Goal: Information Seeking & Learning: Learn about a topic

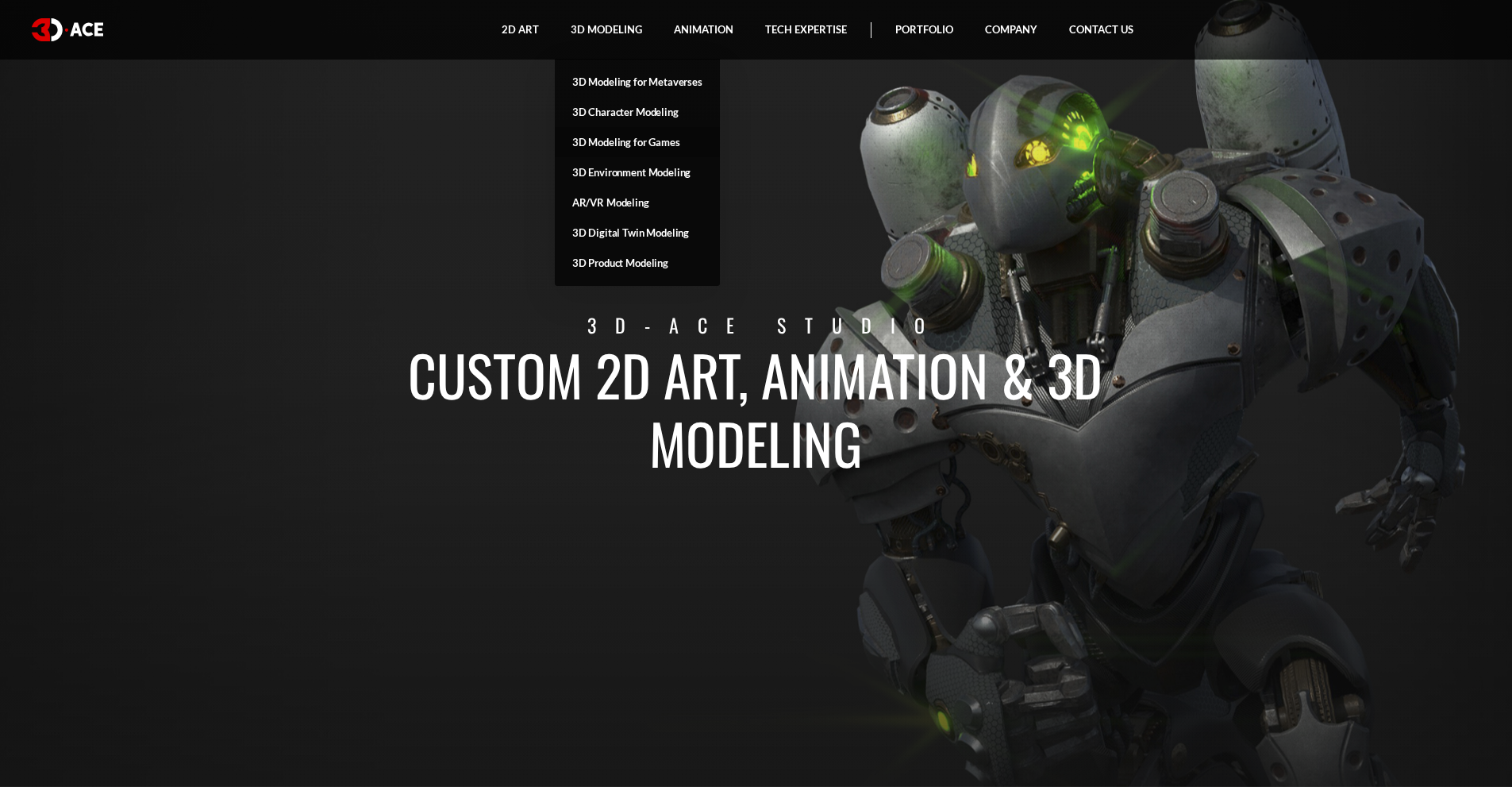
click at [608, 144] on link "3D Modeling for Games" at bounding box center [637, 142] width 165 height 30
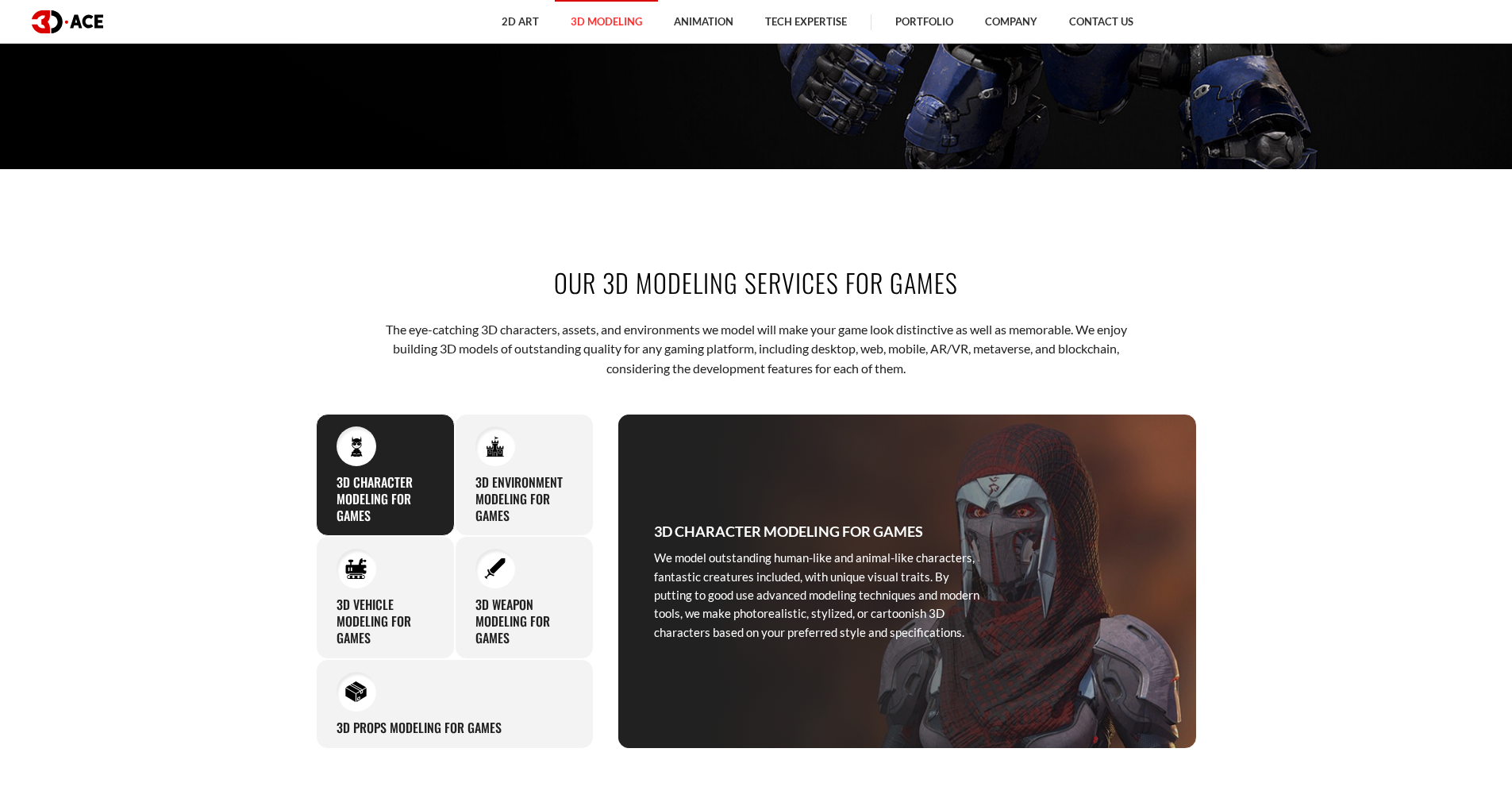
scroll to position [635, 0]
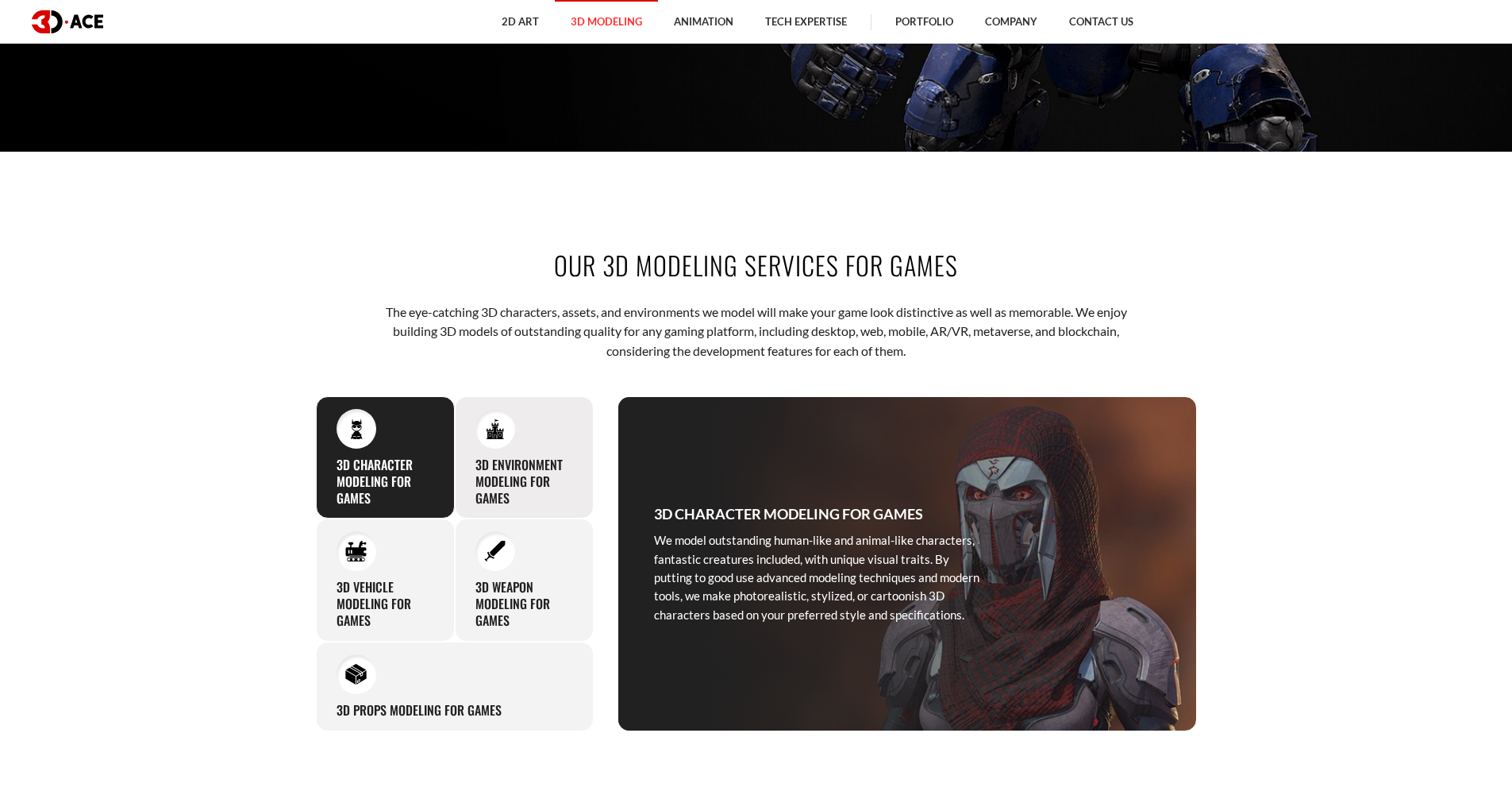
click at [536, 471] on h3 "3D Environment Modeling for Games" at bounding box center [524, 481] width 98 height 49
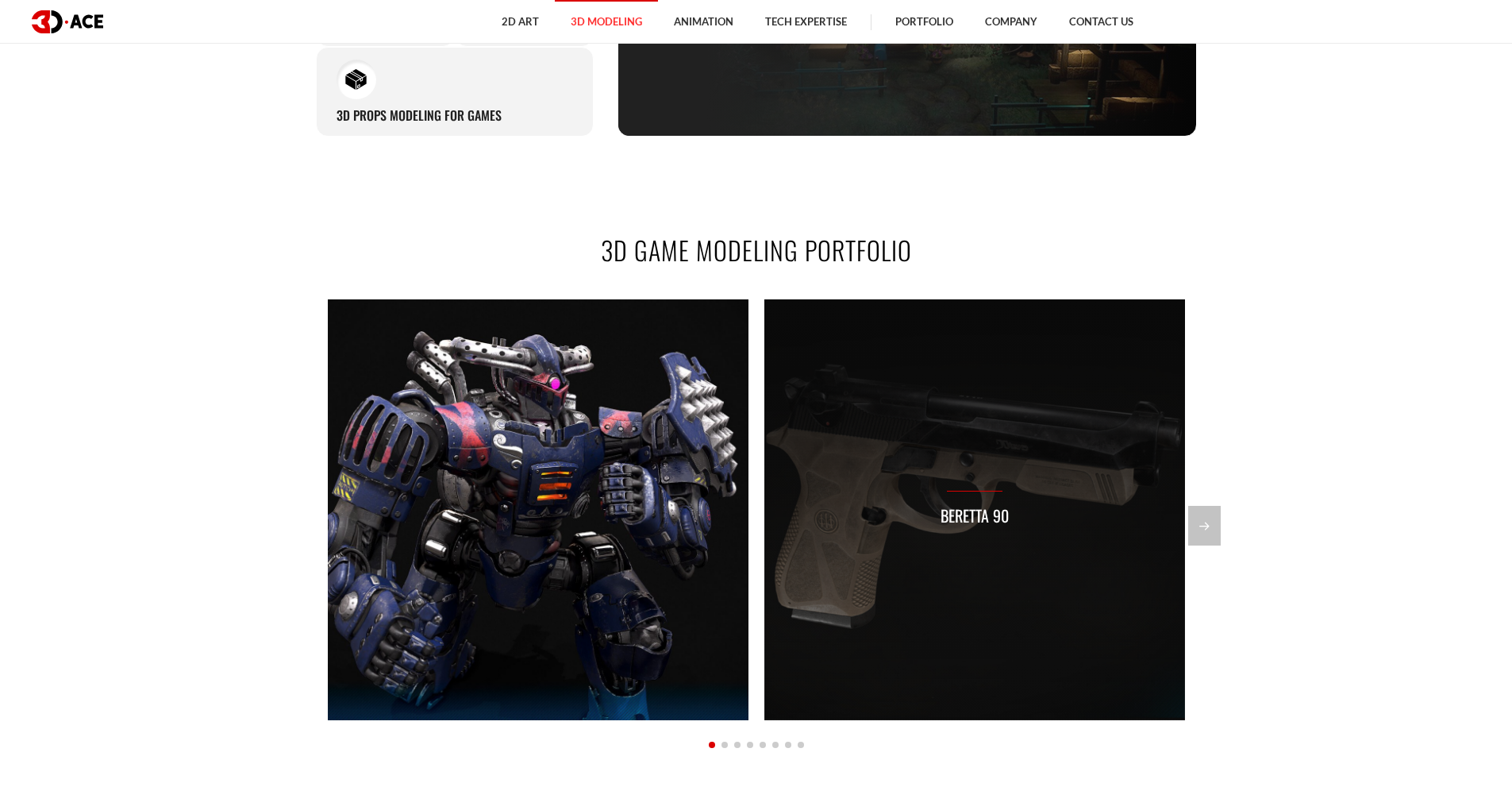
scroll to position [1429, 0]
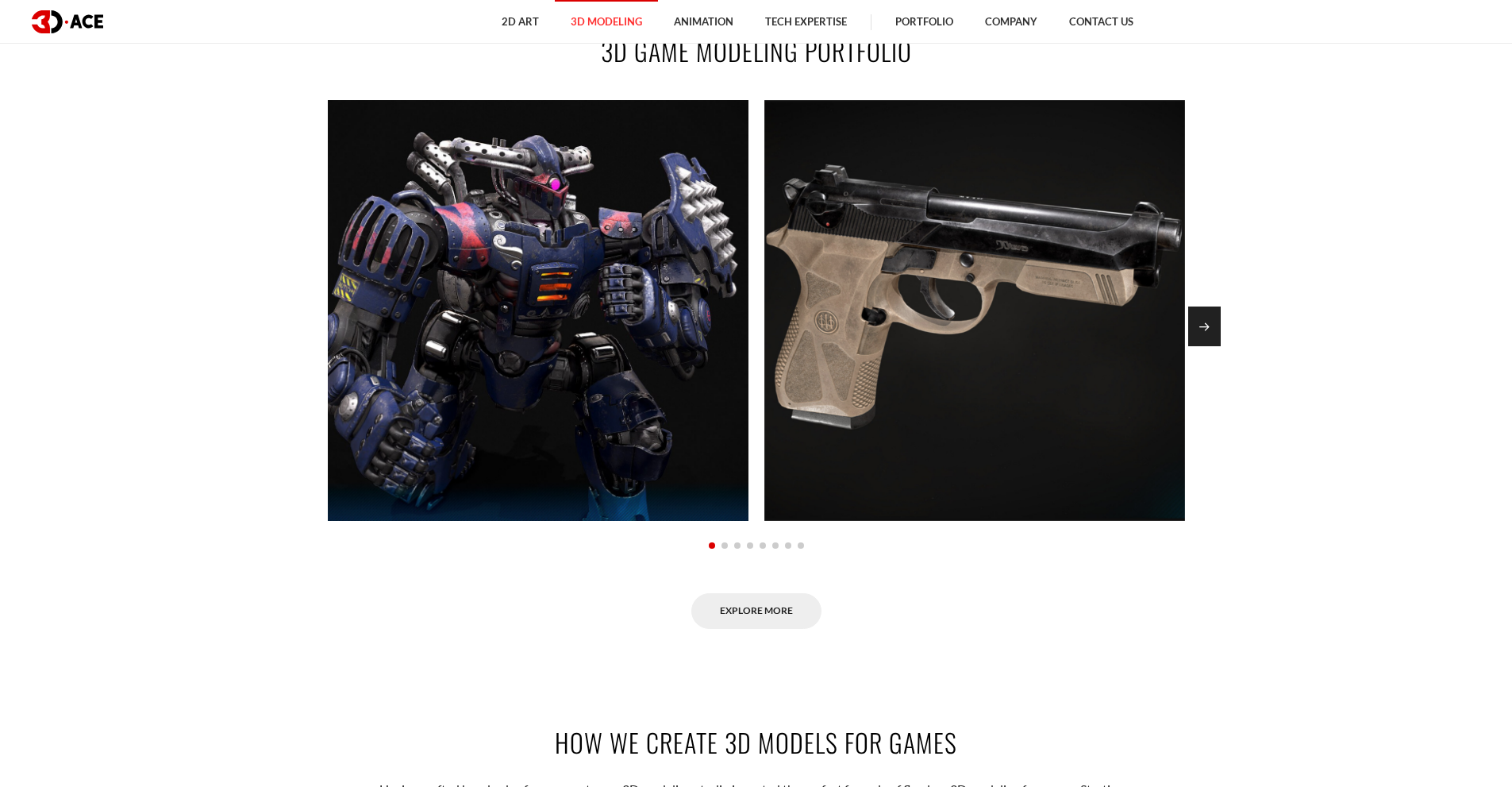
click at [1203, 331] on div "Next slide" at bounding box center [1204, 327] width 32 height 40
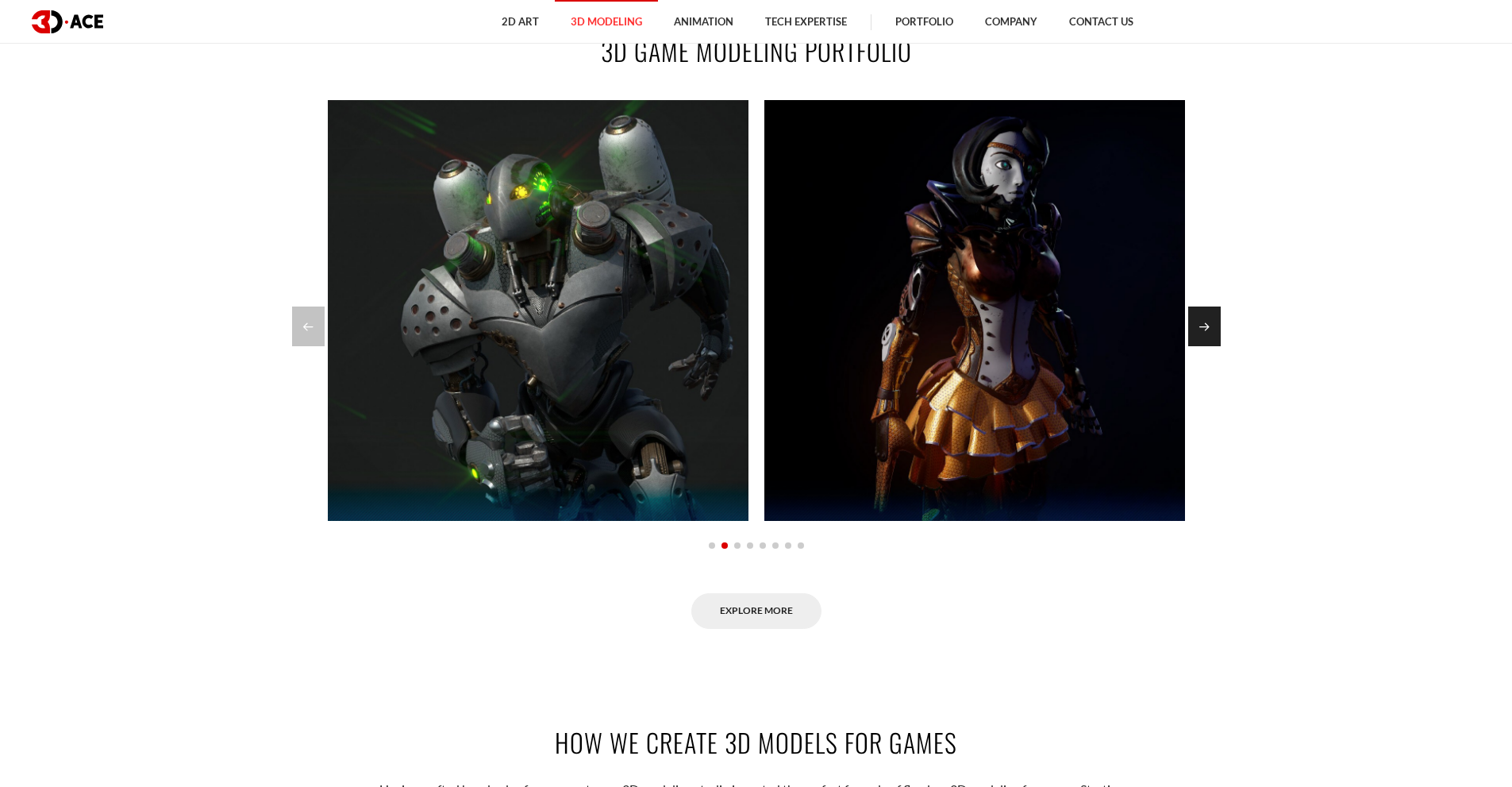
click at [1203, 331] on div "Next slide" at bounding box center [1204, 327] width 32 height 40
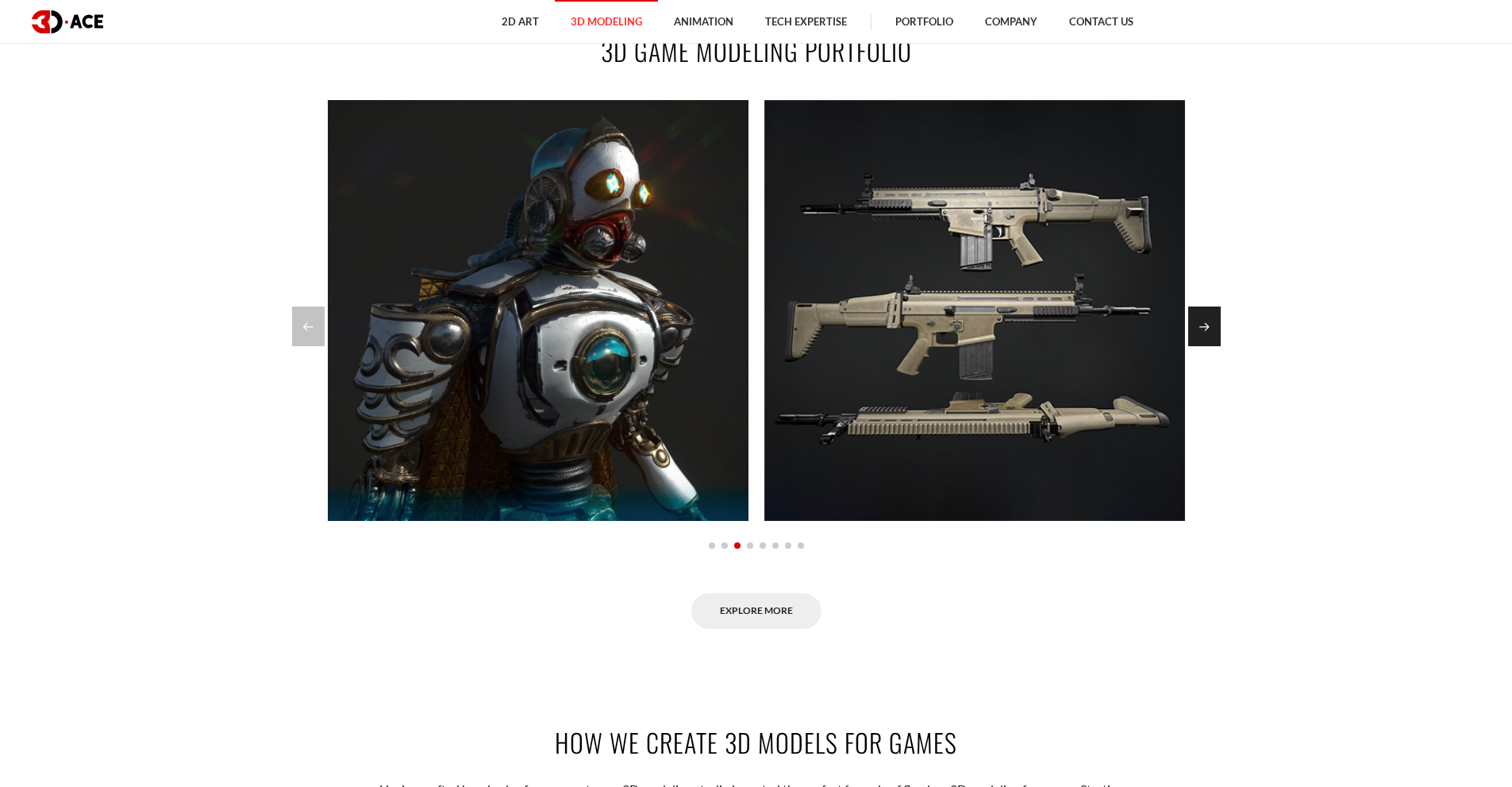
click at [1203, 331] on div "Next slide" at bounding box center [1204, 327] width 32 height 40
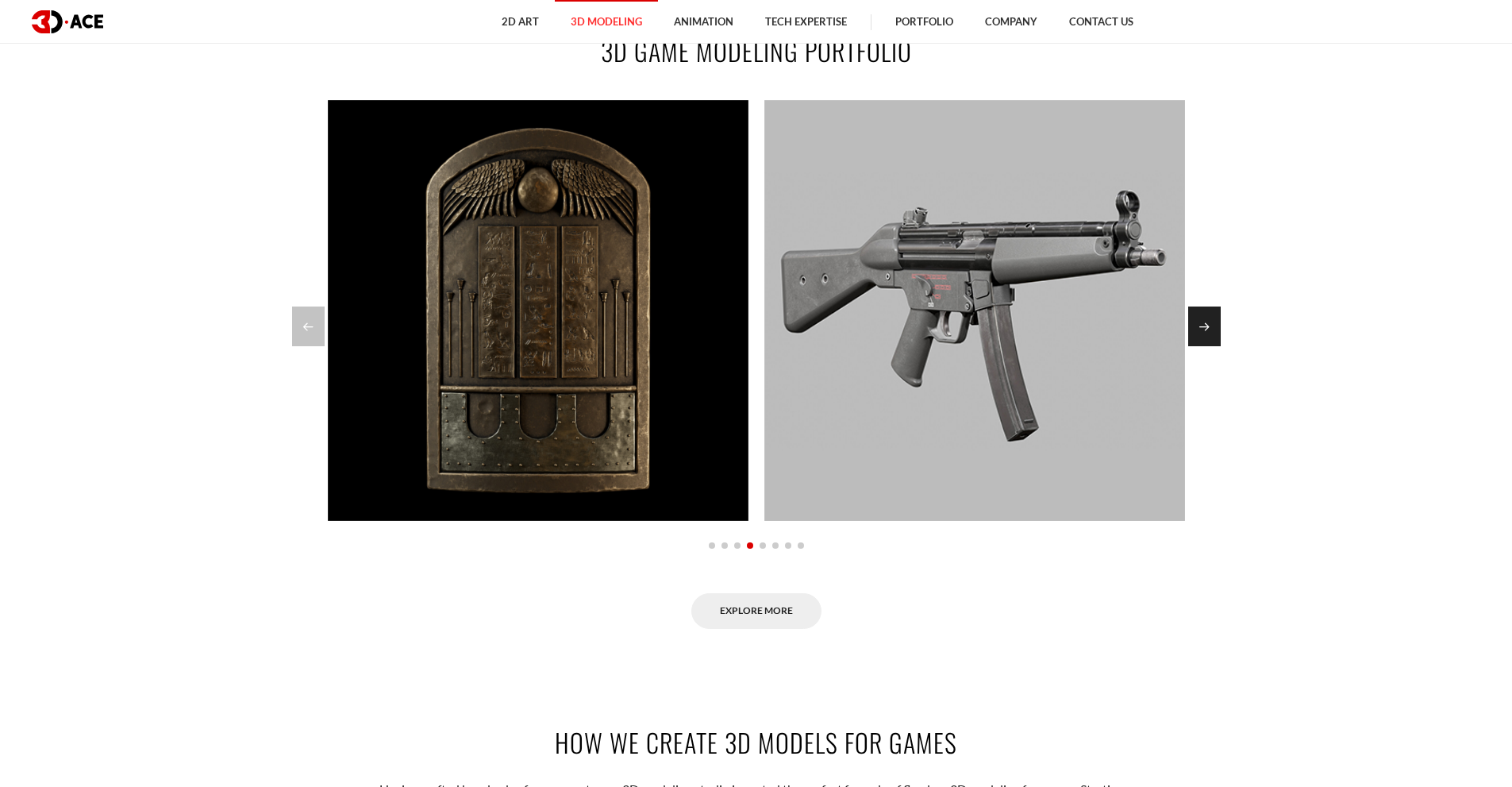
click at [1203, 331] on div "Next slide" at bounding box center [1204, 327] width 32 height 40
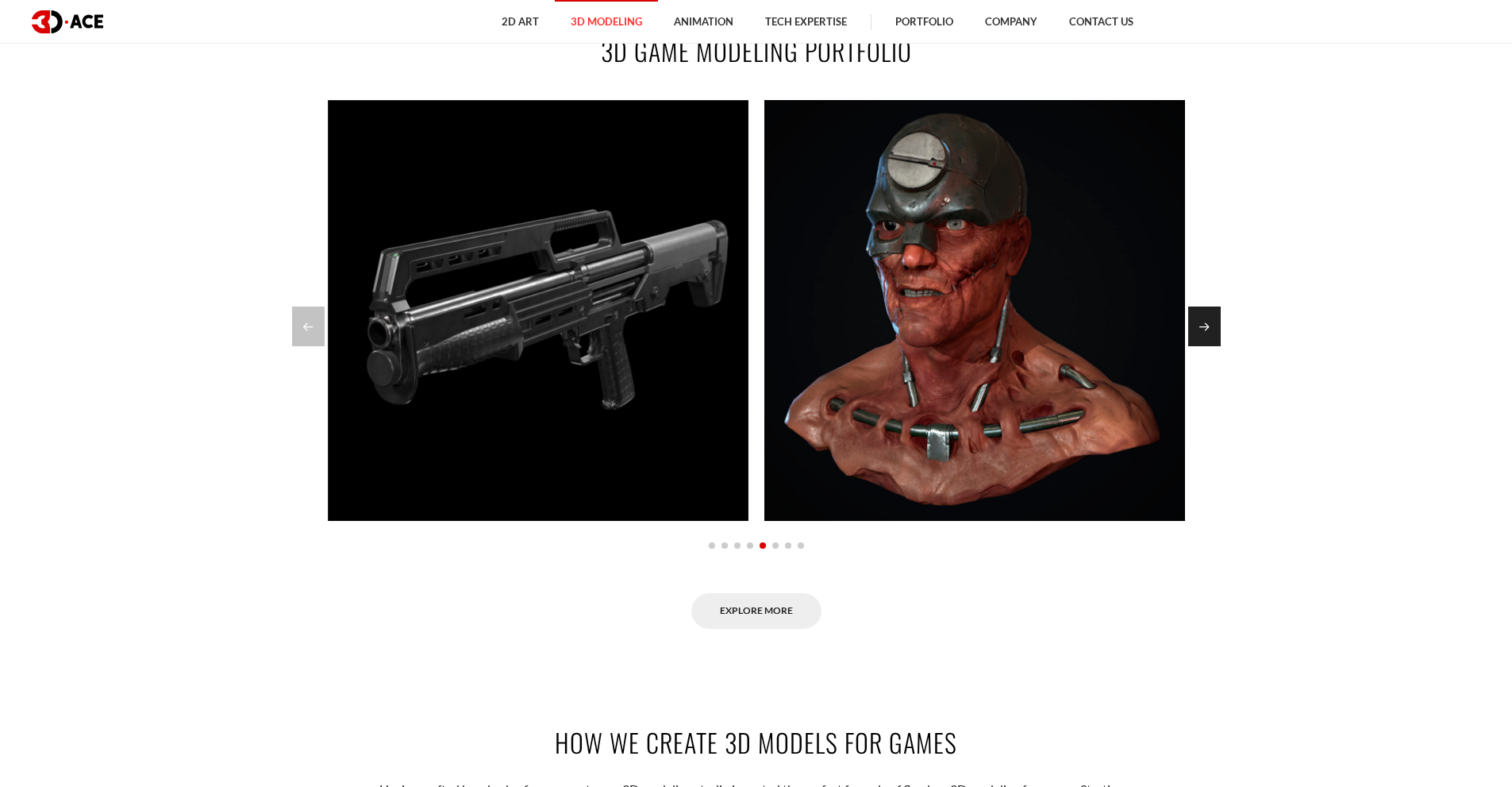
click at [1203, 331] on div "Next slide" at bounding box center [1204, 327] width 32 height 40
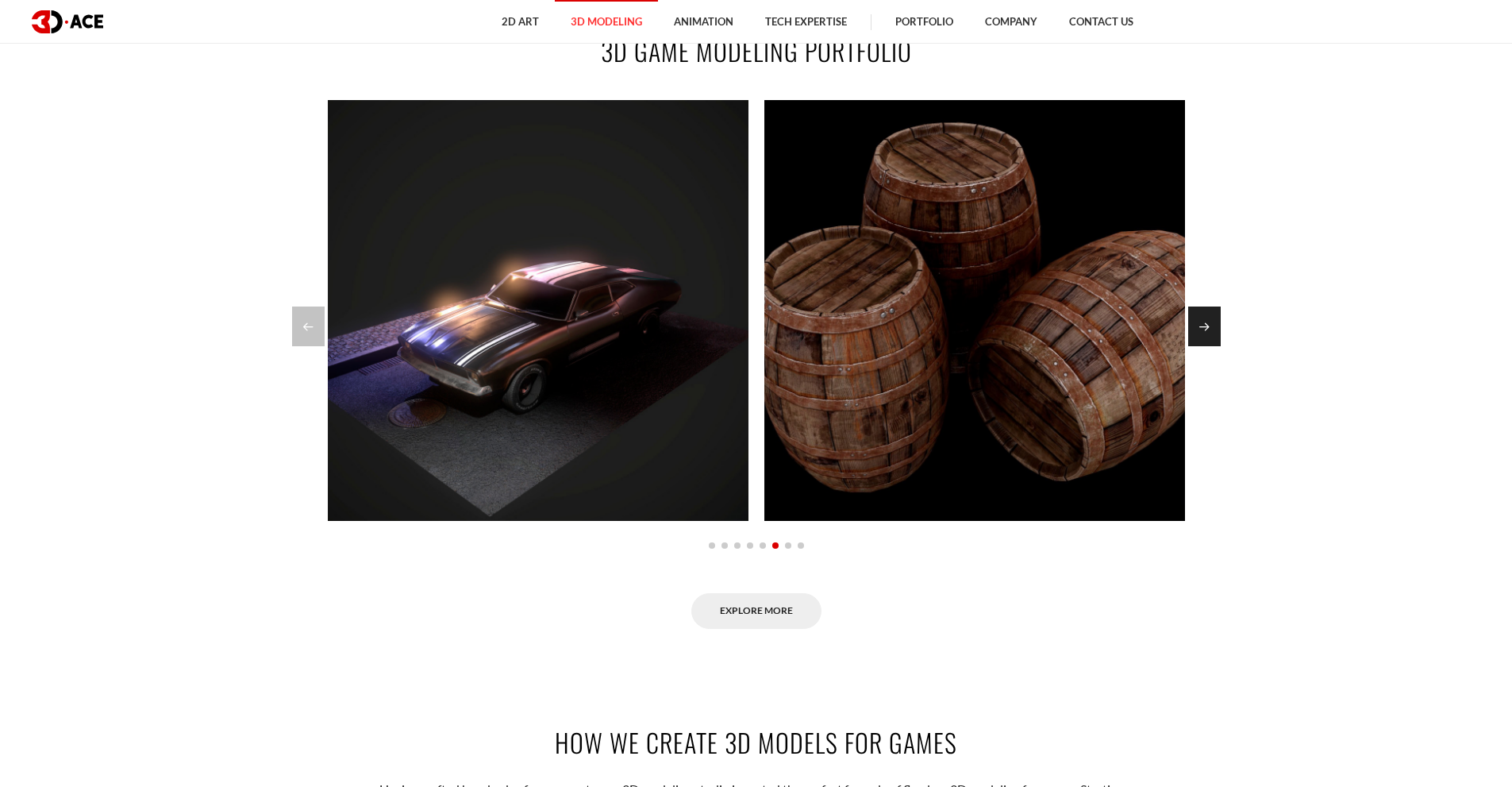
click at [1203, 331] on div "Next slide" at bounding box center [1204, 327] width 32 height 40
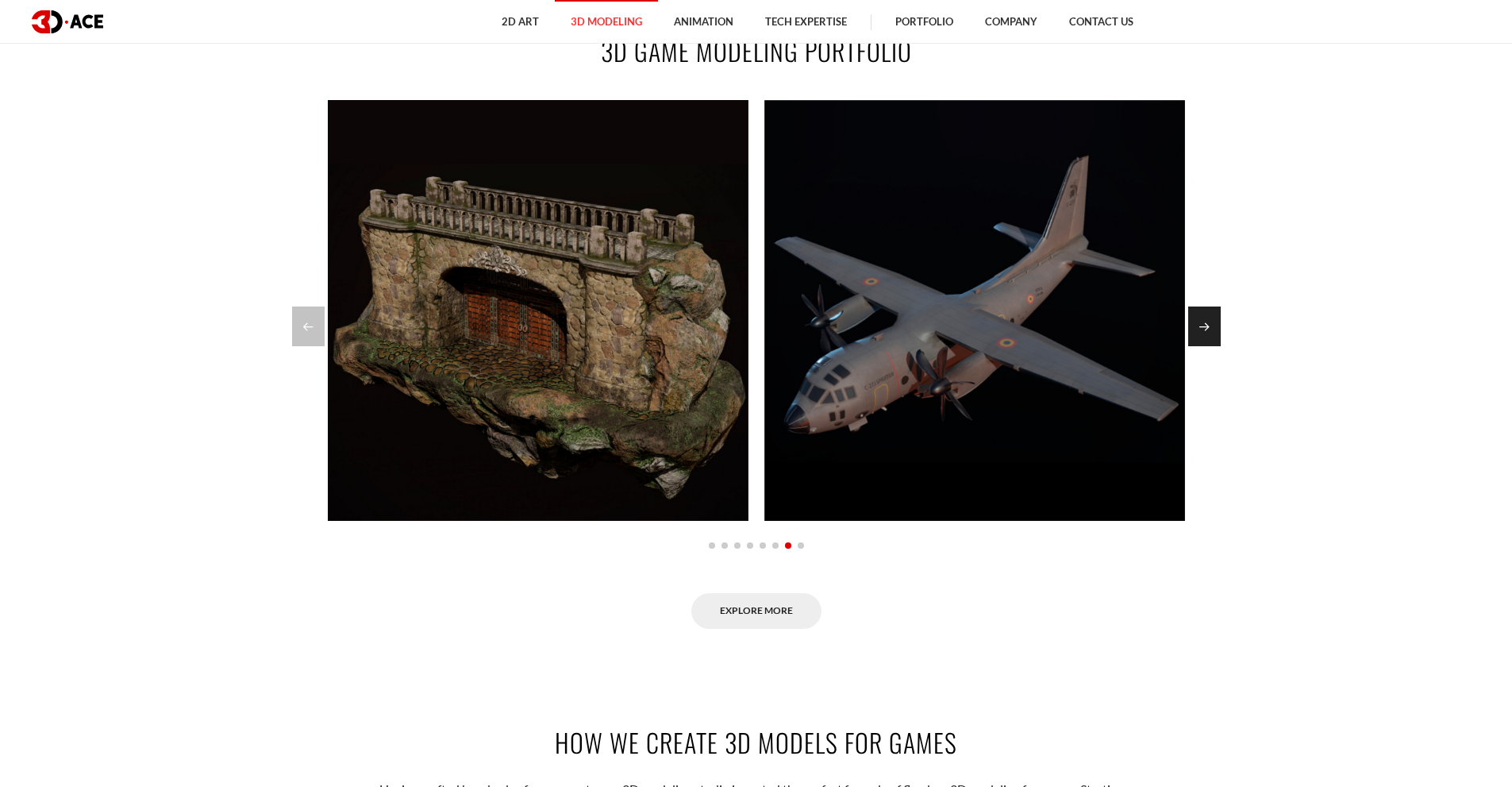
click at [1203, 331] on div "Next slide" at bounding box center [1204, 327] width 32 height 40
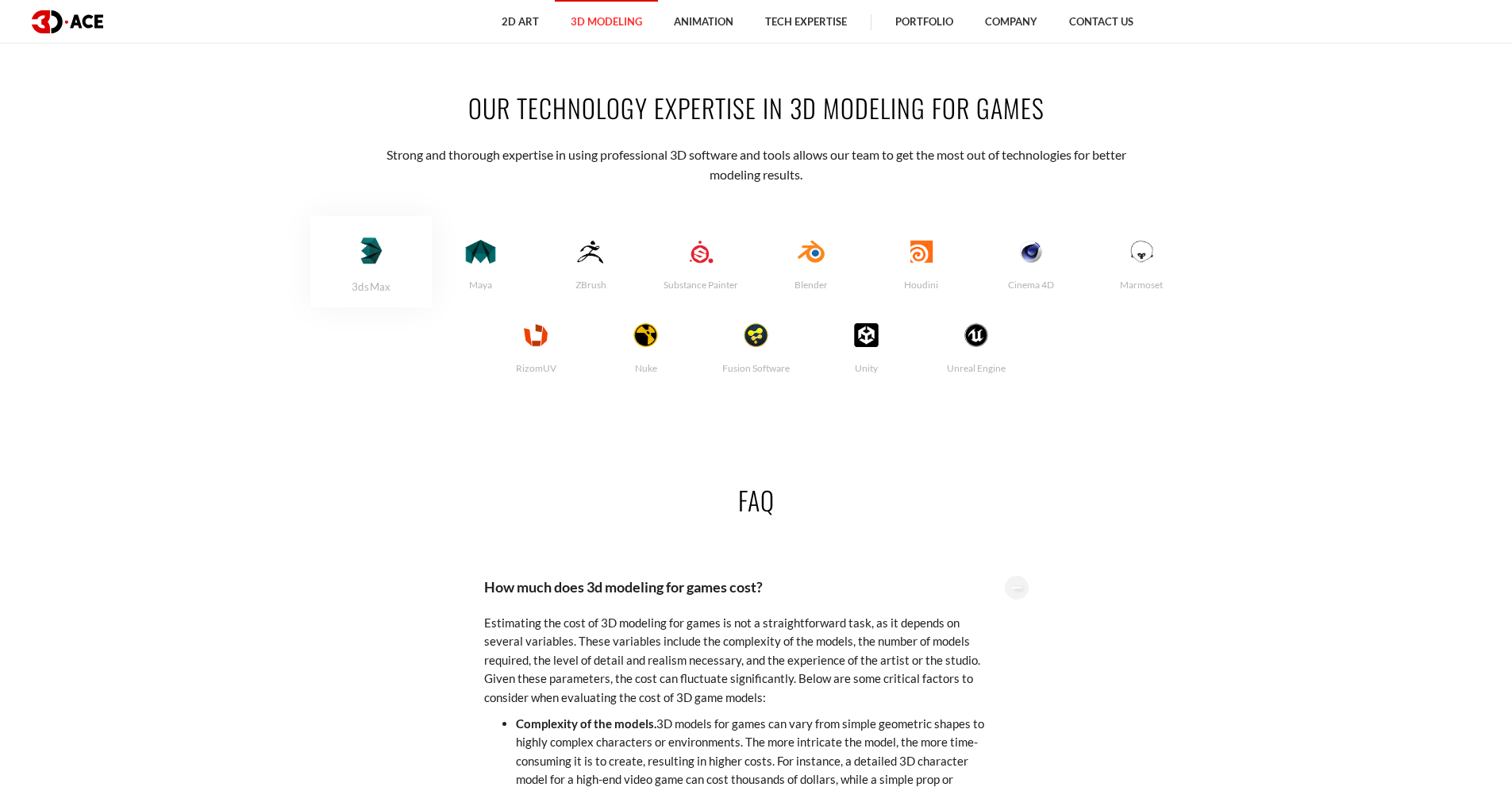
scroll to position [3415, 0]
